Goal: Task Accomplishment & Management: Use online tool/utility

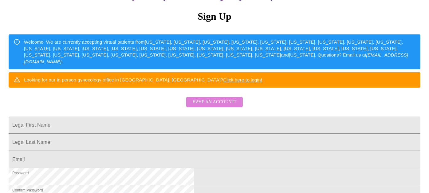
click at [220, 106] on span "Have an account?" at bounding box center [214, 102] width 44 height 8
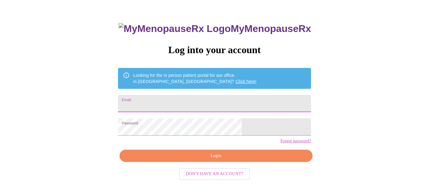
click at [219, 97] on input "Email" at bounding box center [214, 103] width 193 height 17
click at [219, 111] on form "Email" at bounding box center [214, 103] width 193 height 23
click at [219, 102] on input "Email" at bounding box center [214, 103] width 193 height 17
click at [222, 160] on span "Login" at bounding box center [215, 156] width 179 height 8
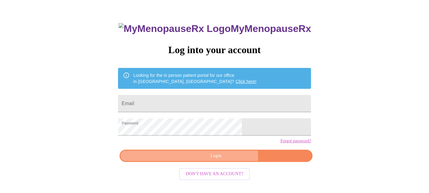
click at [223, 160] on span "Login" at bounding box center [215, 156] width 179 height 8
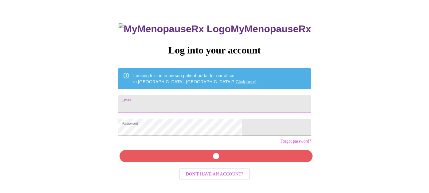
click at [224, 98] on input "Email" at bounding box center [214, 103] width 193 height 17
type input "[EMAIL_ADDRESS][DOMAIN_NAME]"
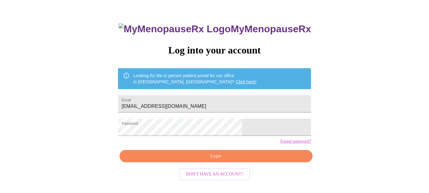
click at [231, 161] on div "MyMenopauseRx Log into your account Looking for the in person patient portal fo…" at bounding box center [214, 110] width 205 height 193
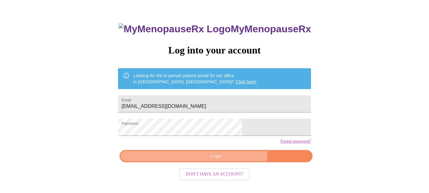
click at [228, 160] on span "Login" at bounding box center [215, 156] width 179 height 8
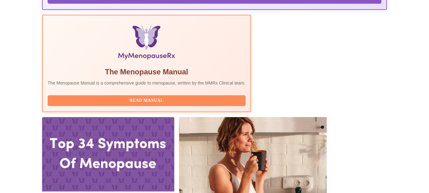
scroll to position [184, 0]
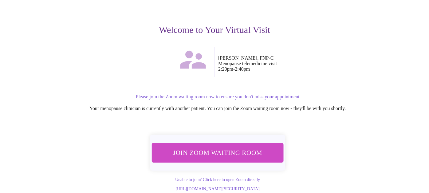
scroll to position [63, 0]
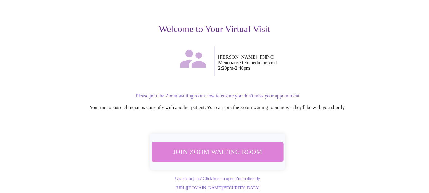
click at [262, 148] on span "Join Zoom Waiting Room" at bounding box center [217, 152] width 120 height 12
